Goal: Use online tool/utility

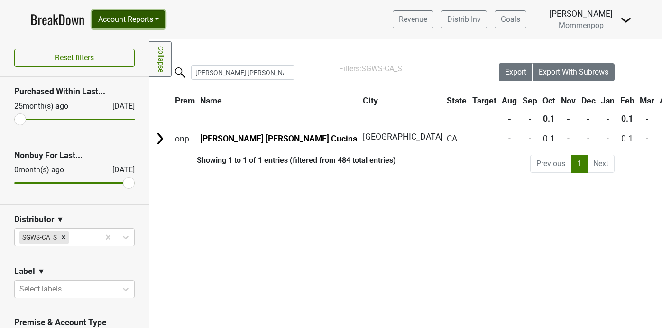
click at [149, 20] on button "Account Reports" at bounding box center [128, 19] width 73 height 18
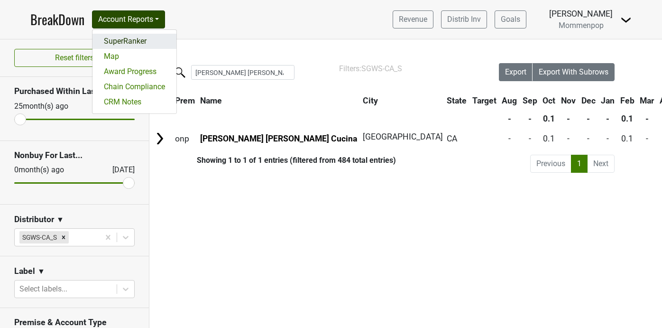
click at [148, 45] on link "SuperRanker" at bounding box center [134, 41] width 84 height 15
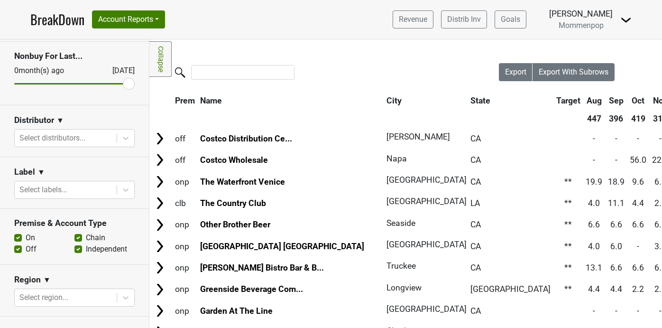
scroll to position [104, 0]
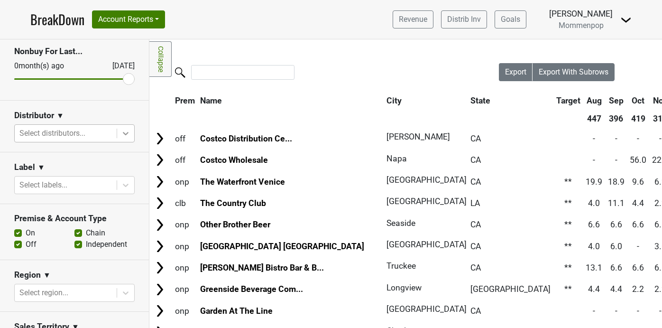
click at [129, 132] on icon at bounding box center [125, 132] width 9 height 9
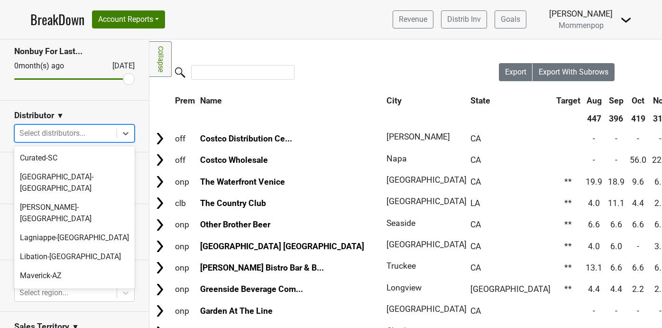
scroll to position [317, 0]
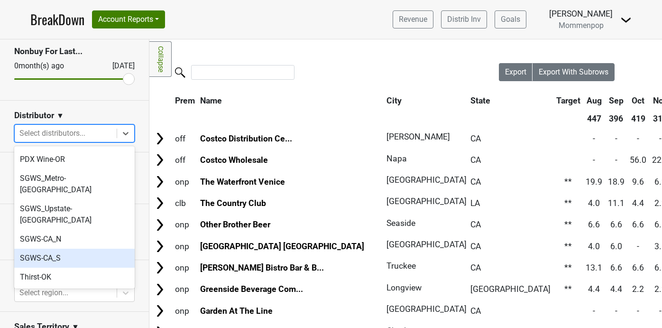
click at [90, 248] on div "SGWS-CA_S" at bounding box center [74, 257] width 120 height 19
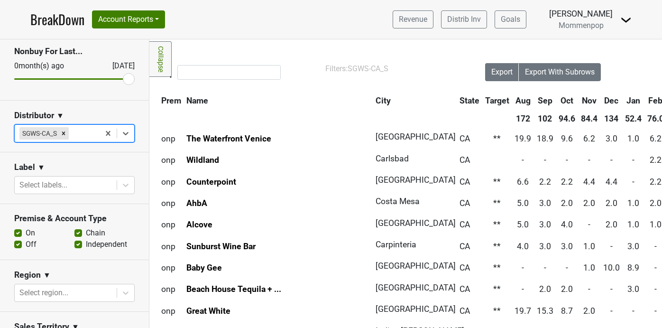
scroll to position [0, 0]
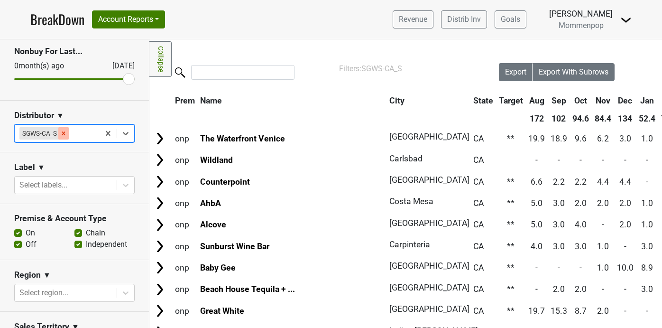
click at [63, 133] on icon "Remove SGWS-CA_S" at bounding box center [63, 133] width 7 height 7
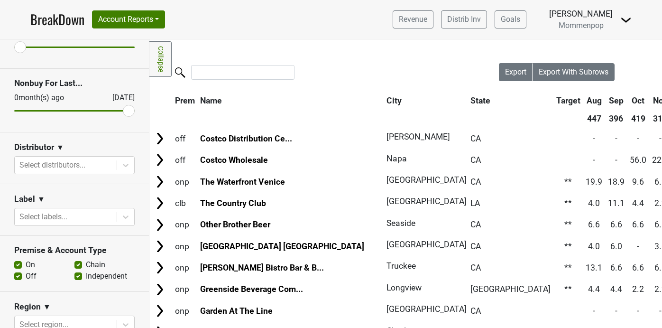
scroll to position [73, 0]
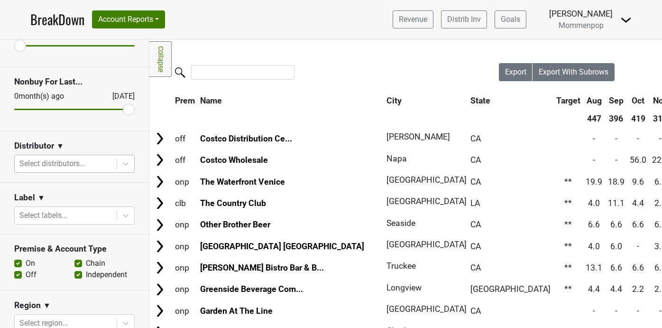
click at [117, 167] on span at bounding box center [117, 163] width 0 height 9
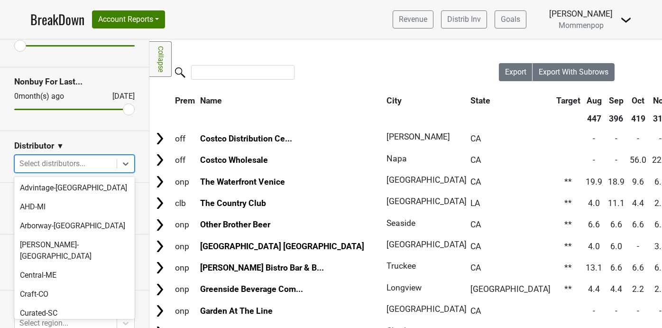
scroll to position [317, 0]
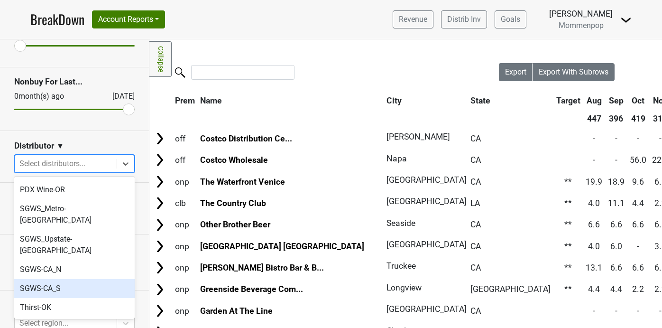
click at [83, 279] on div "SGWS-CA_S" at bounding box center [74, 288] width 120 height 19
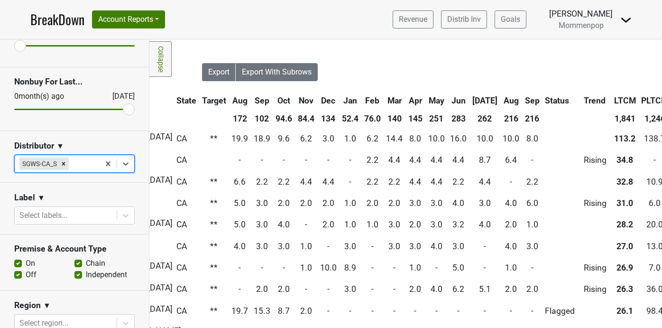
scroll to position [0, 366]
